Goal: Information Seeking & Learning: Learn about a topic

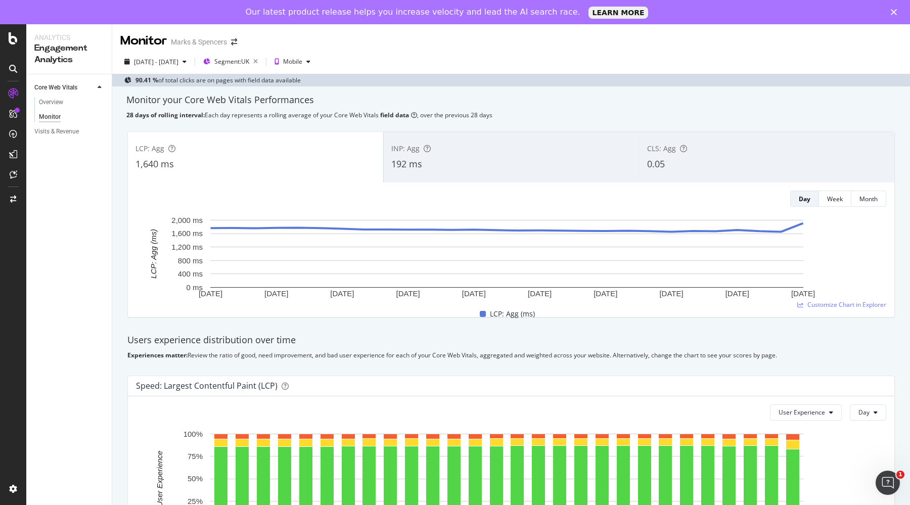
click at [452, 158] on div "192 ms" at bounding box center [511, 164] width 240 height 13
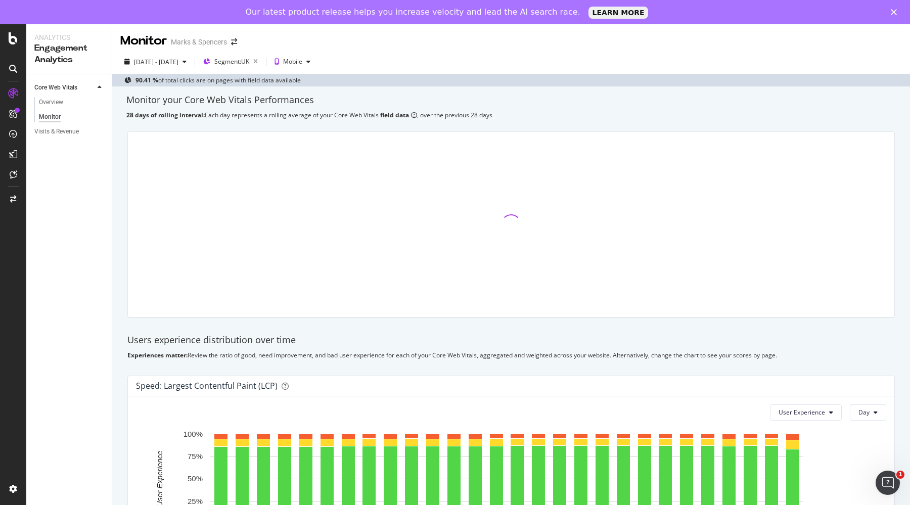
click at [296, 164] on div at bounding box center [511, 224] width 766 height 185
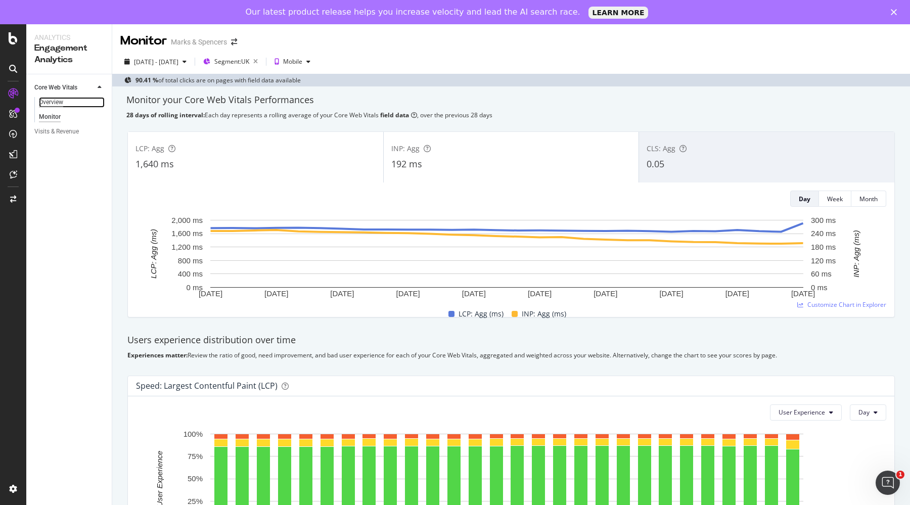
click at [51, 99] on div "Overview" at bounding box center [51, 102] width 24 height 11
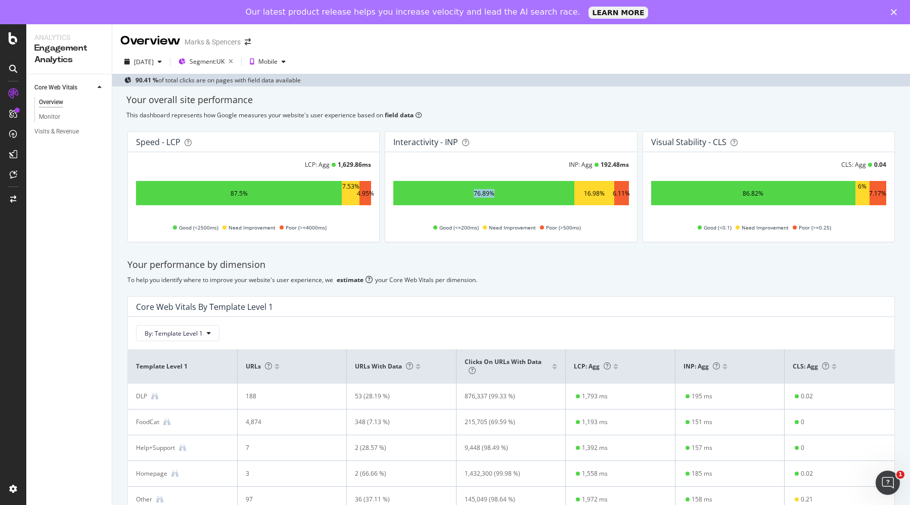
drag, startPoint x: 469, startPoint y: 196, endPoint x: 504, endPoint y: 194, distance: 34.9
click at [504, 194] on div "76.89%" at bounding box center [483, 193] width 181 height 24
click at [597, 270] on div "Your performance by dimension" at bounding box center [510, 264] width 767 height 13
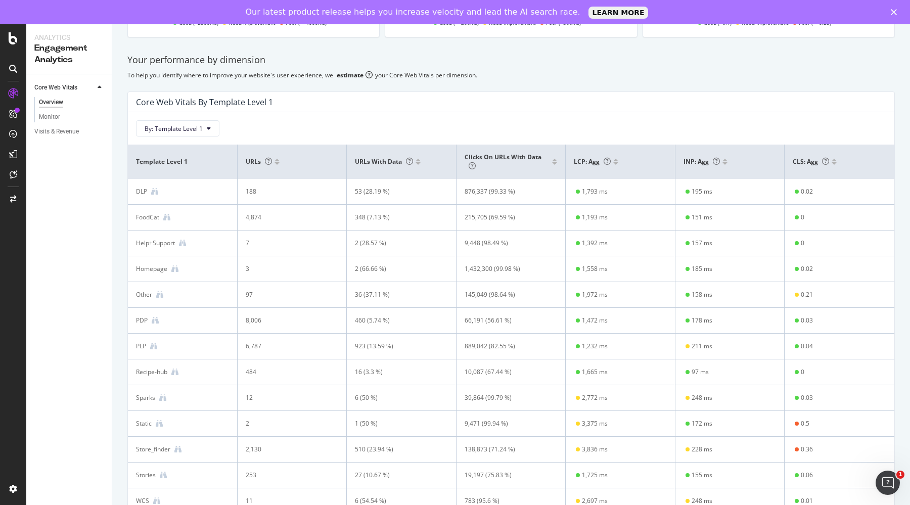
scroll to position [230, 0]
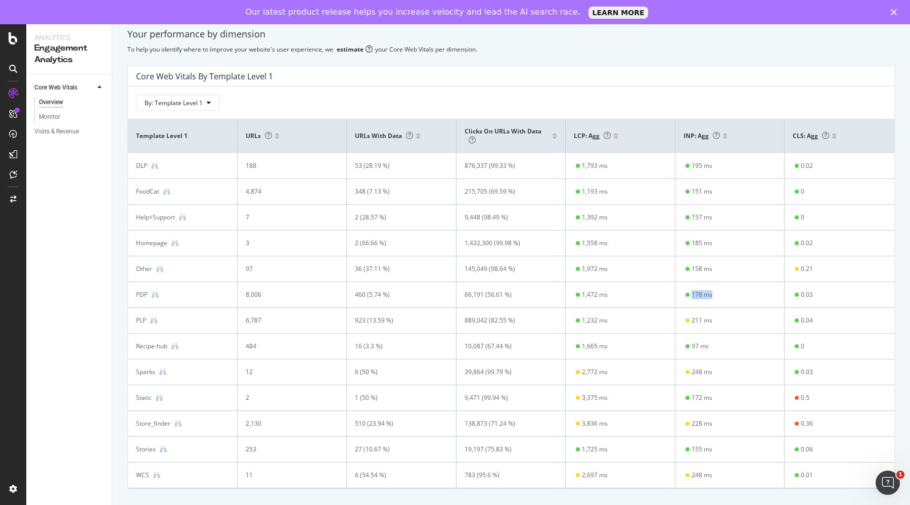
drag, startPoint x: 714, startPoint y: 294, endPoint x: 666, endPoint y: 294, distance: 48.5
click at [666, 294] on tr "PDP 8,006 460 (5.74 %) 66,191 (56.61 %) 1,472 ms 178 ms 0.03" at bounding box center [511, 295] width 766 height 26
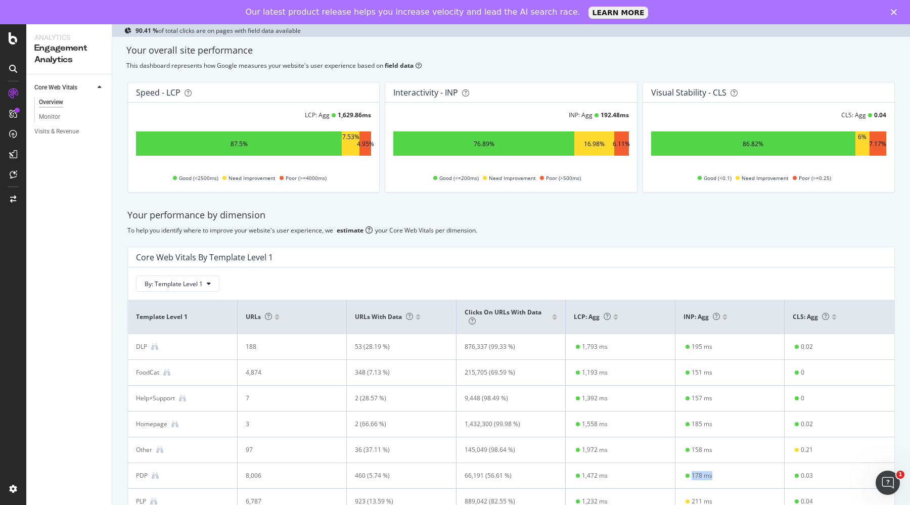
scroll to position [0, 0]
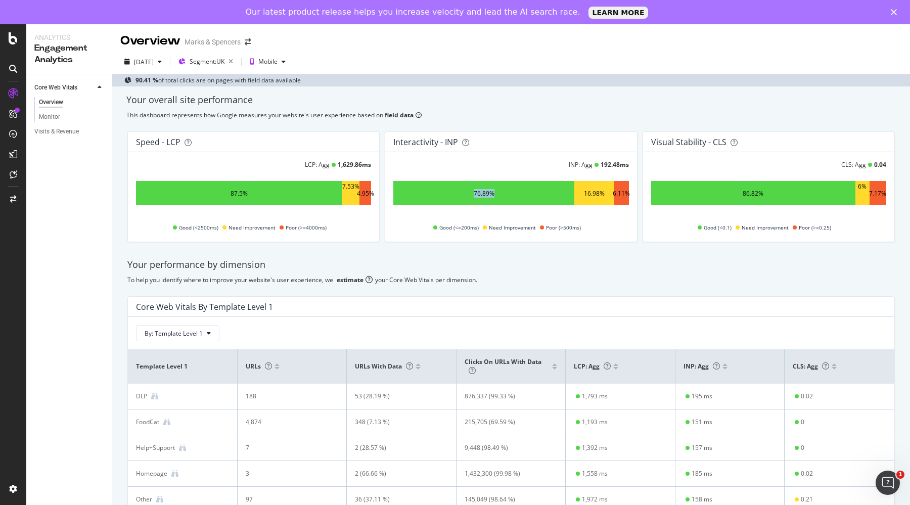
drag, startPoint x: 466, startPoint y: 191, endPoint x: 531, endPoint y: 247, distance: 85.6
click at [508, 194] on div "76.89%" at bounding box center [483, 193] width 181 height 24
drag, startPoint x: 189, startPoint y: 186, endPoint x: 249, endPoint y: 184, distance: 59.6
click at [249, 184] on div "87.5%" at bounding box center [239, 193] width 206 height 24
drag, startPoint x: 732, startPoint y: 193, endPoint x: 757, endPoint y: 192, distance: 24.8
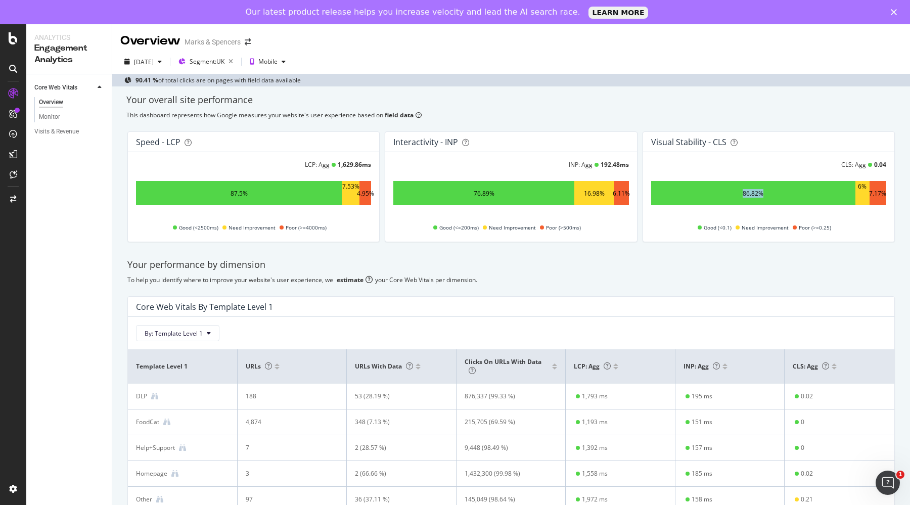
click at [757, 192] on div "86.82%" at bounding box center [753, 193] width 204 height 24
click at [667, 284] on div "Your performance by dimension To help you identify where to improve your websit…" at bounding box center [510, 488] width 779 height 477
